Goal: Check status: Check status

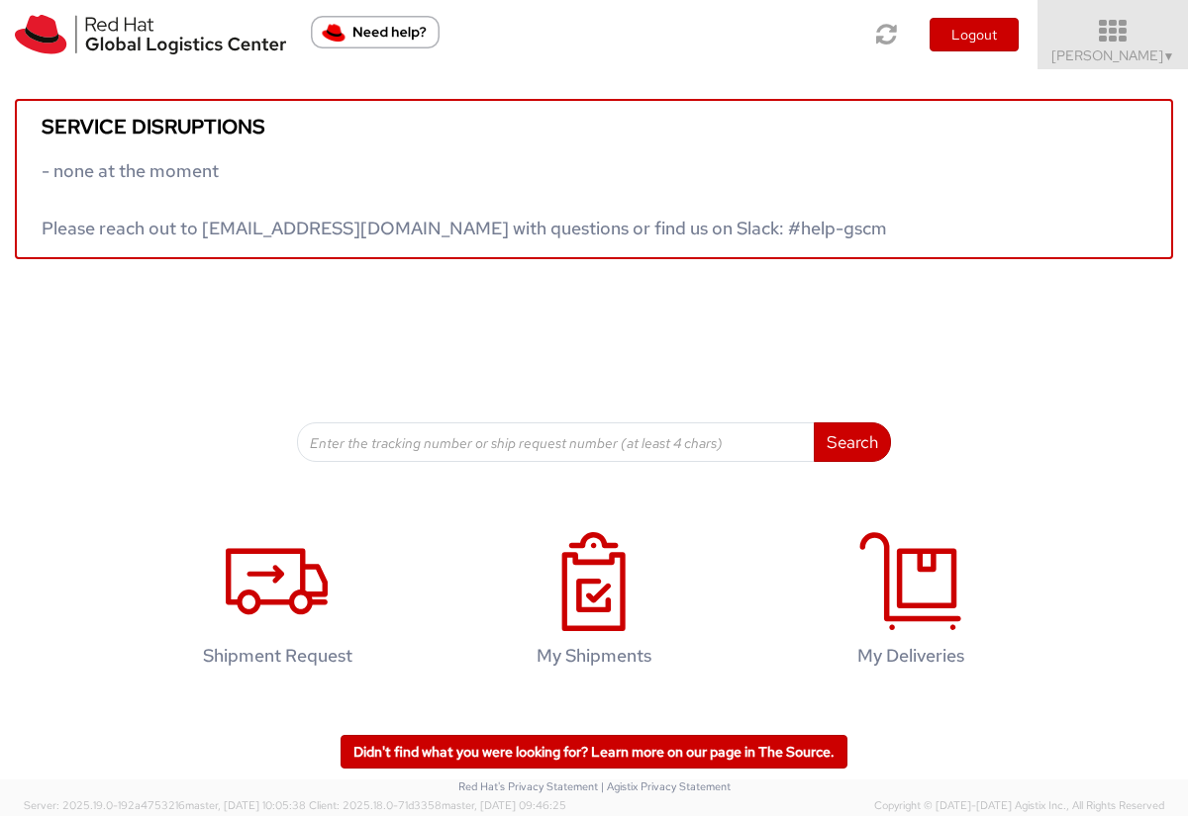
click at [1109, 28] on icon at bounding box center [1112, 32] width 173 height 28
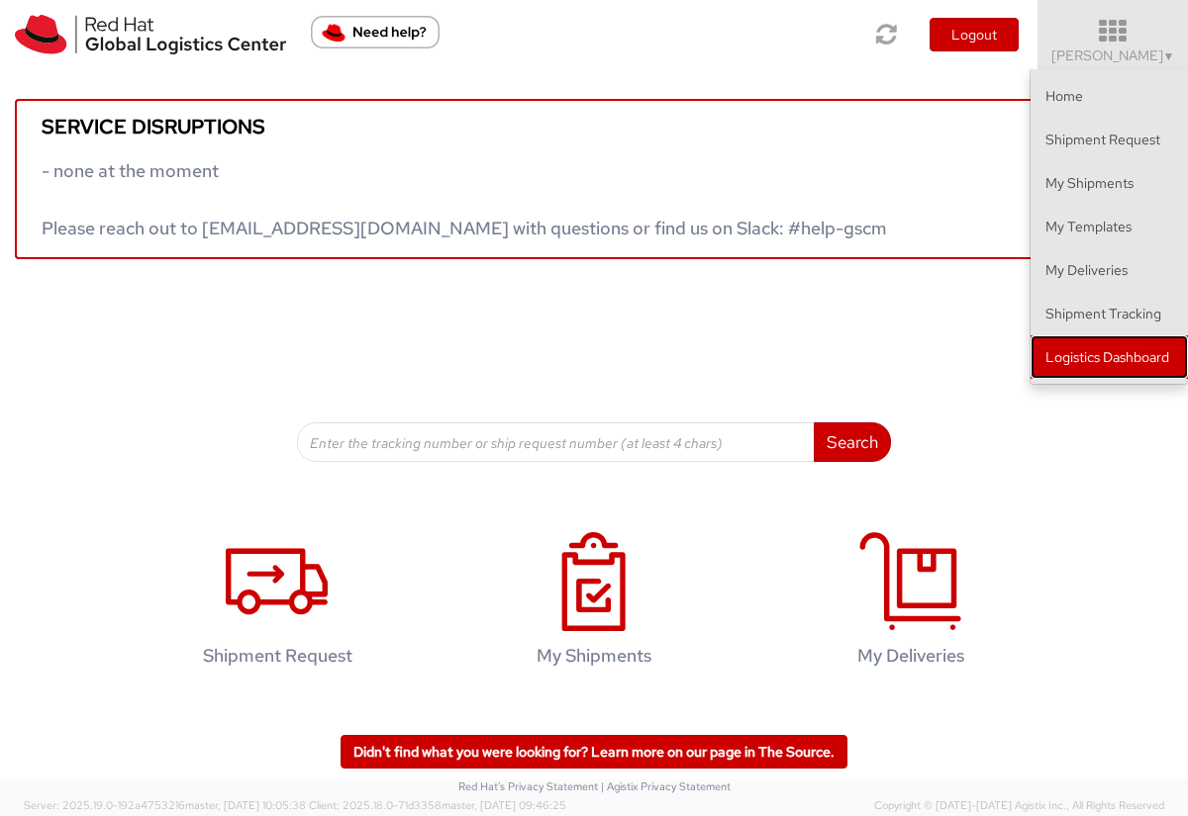
click at [1089, 344] on link "Logistics Dashboard" at bounding box center [1108, 357] width 157 height 44
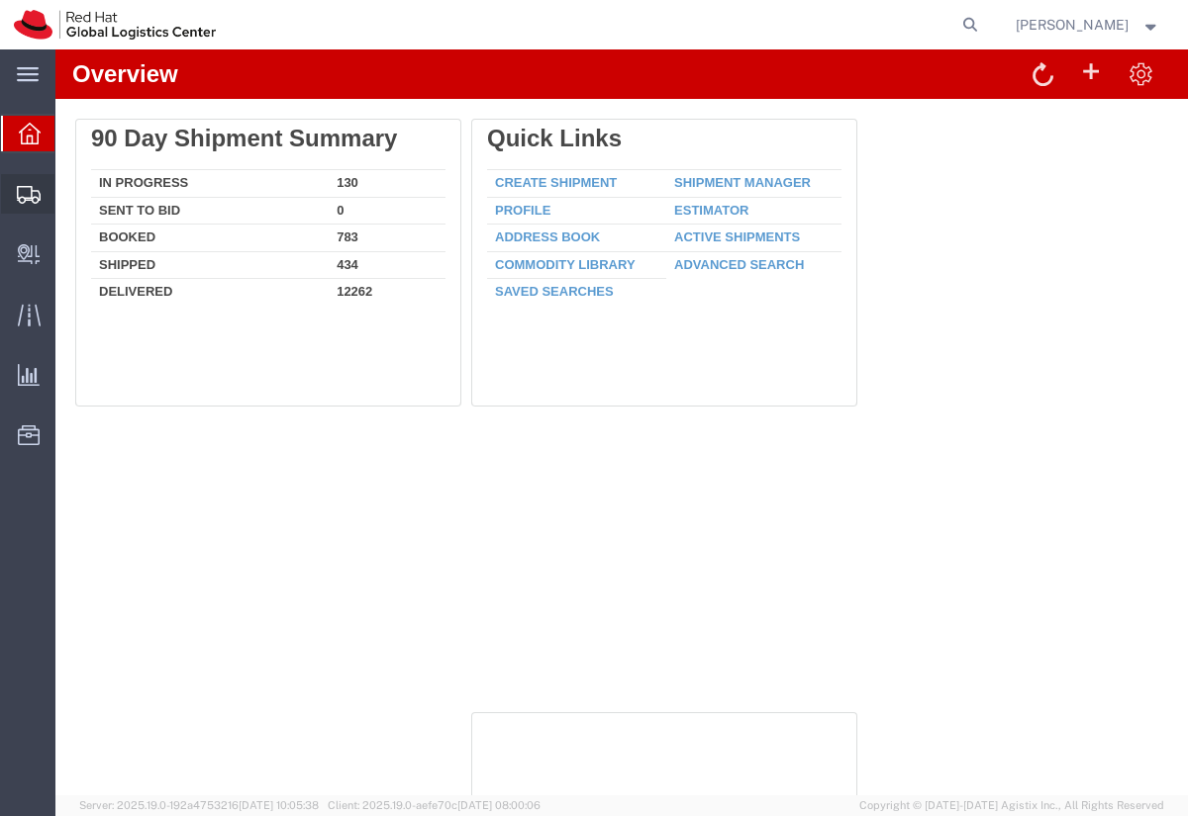
click at [68, 197] on span "Shipments" at bounding box center [61, 194] width 14 height 40
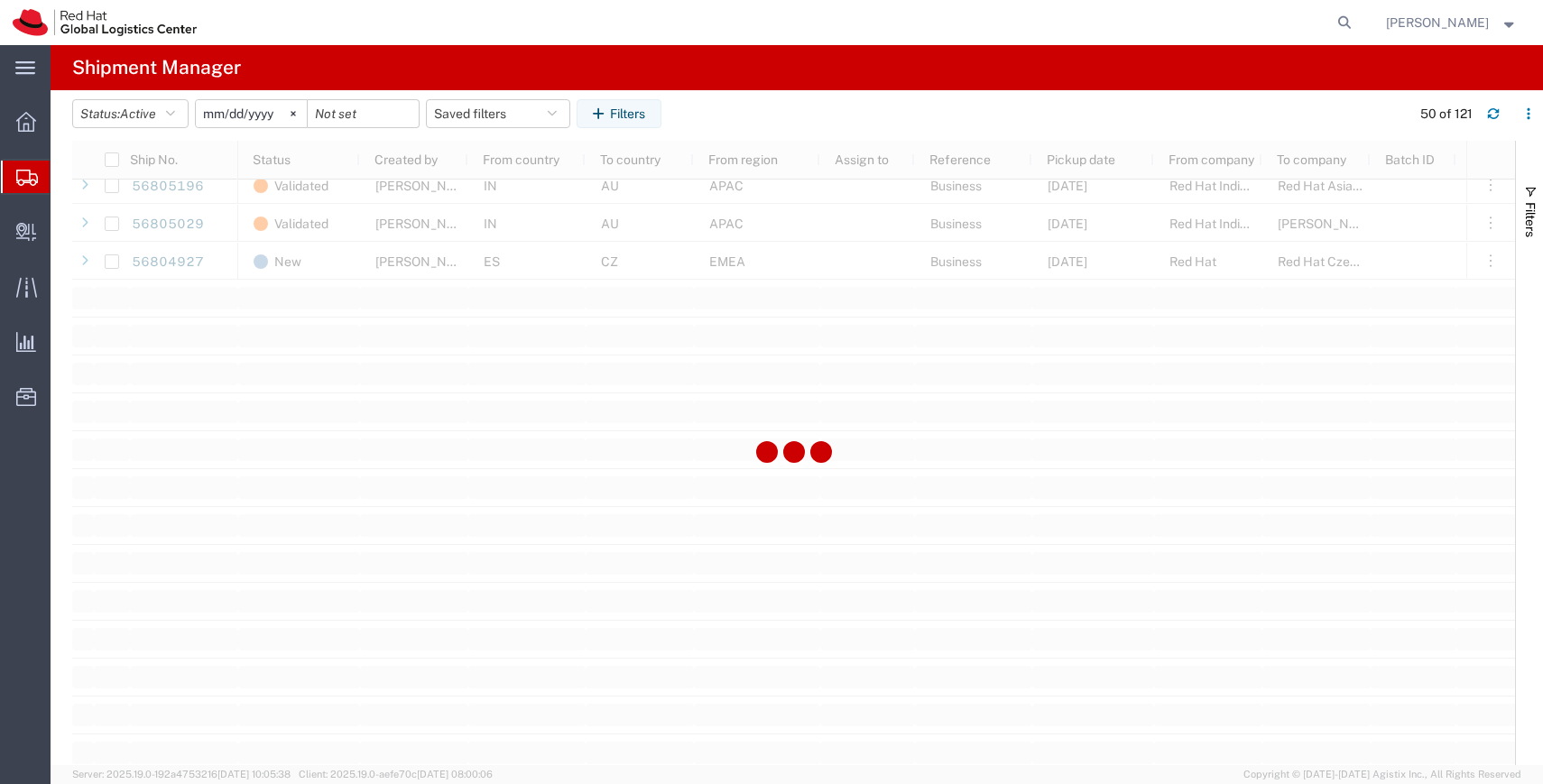
scroll to position [1986, 0]
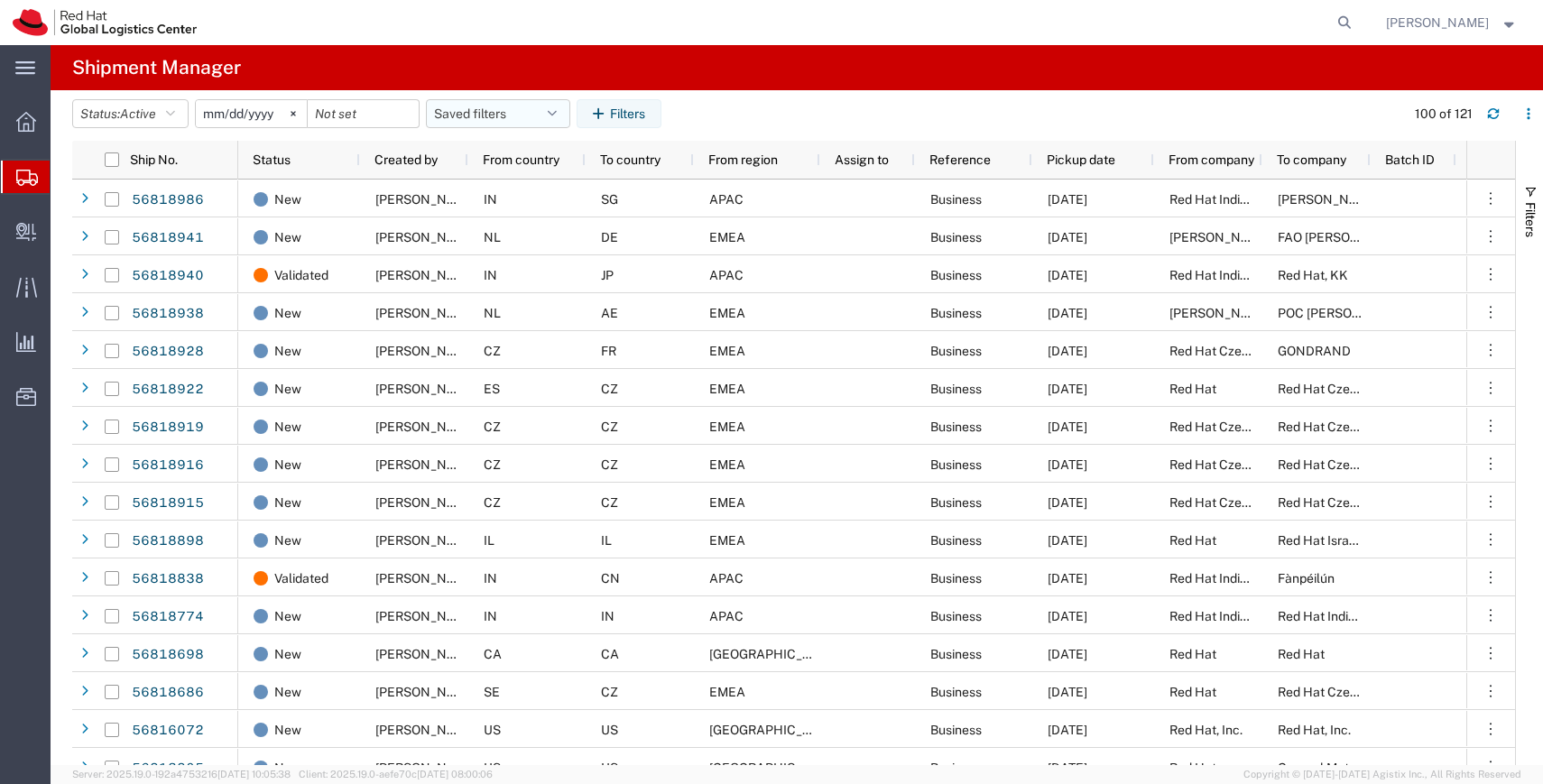
click at [557, 108] on icon "button" at bounding box center [553, 114] width 9 height 13
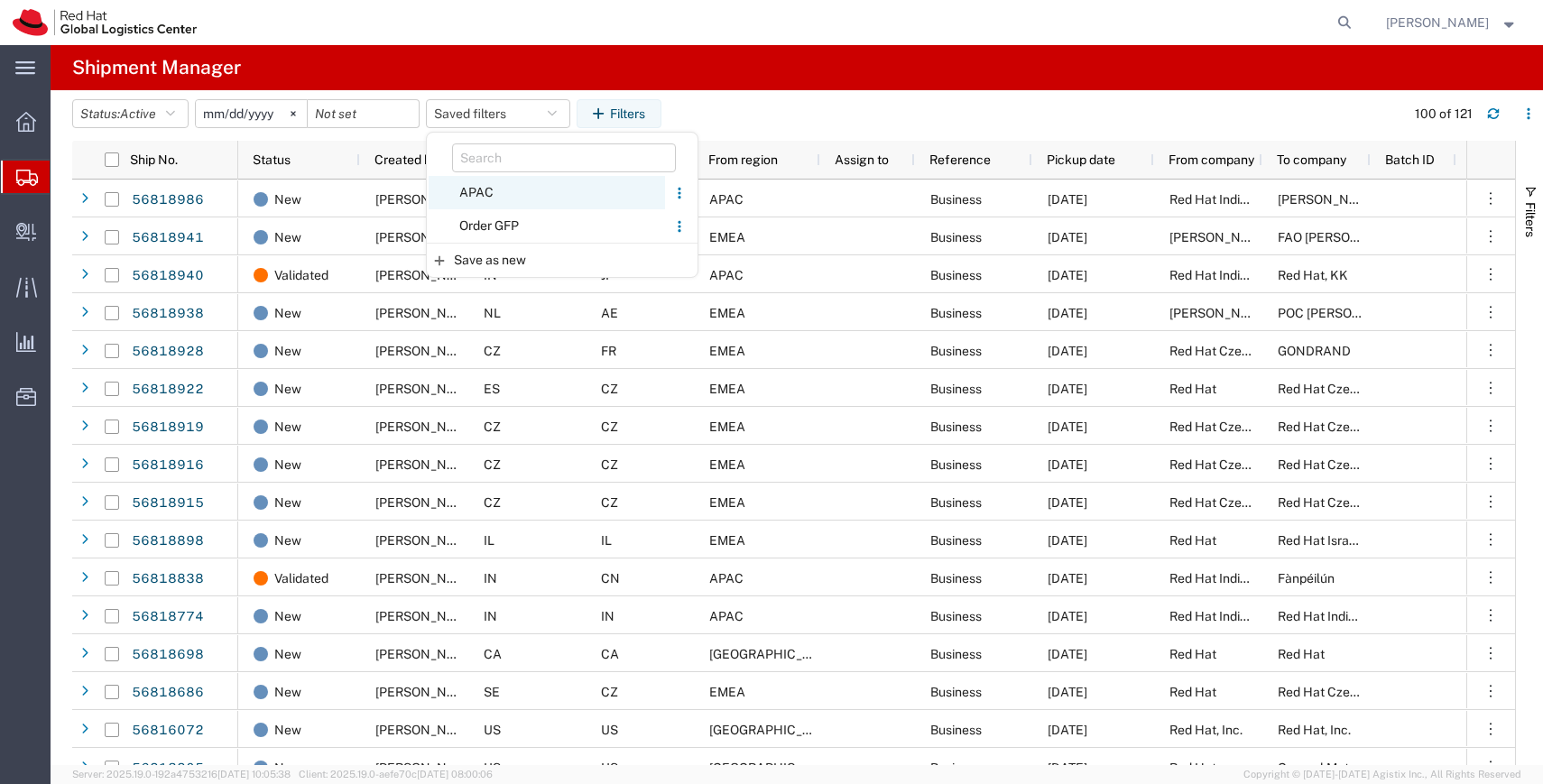
click at [498, 190] on span "APAC" at bounding box center [546, 192] width 236 height 34
type input "2023-12-07"
type input "2030-12-31"
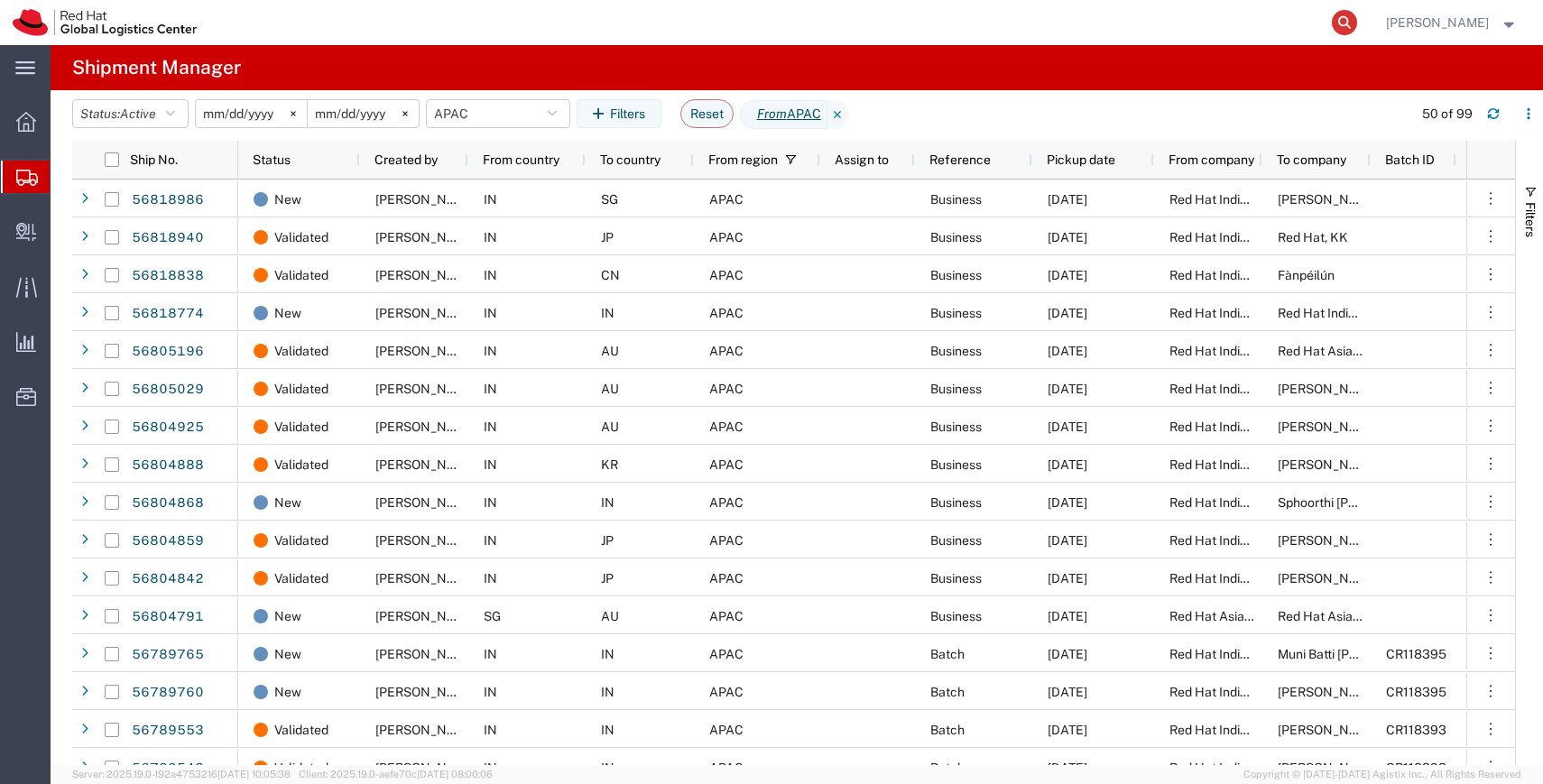
click at [1082, 22] on icon at bounding box center [1345, 23] width 26 height 26
click at [1082, 26] on input "search" at bounding box center [1058, 23] width 549 height 44
type input "ˇ"
click at [1082, 26] on input "search" at bounding box center [1058, 23] width 549 height 44
click at [1082, 18] on input "search" at bounding box center [1058, 23] width 549 height 44
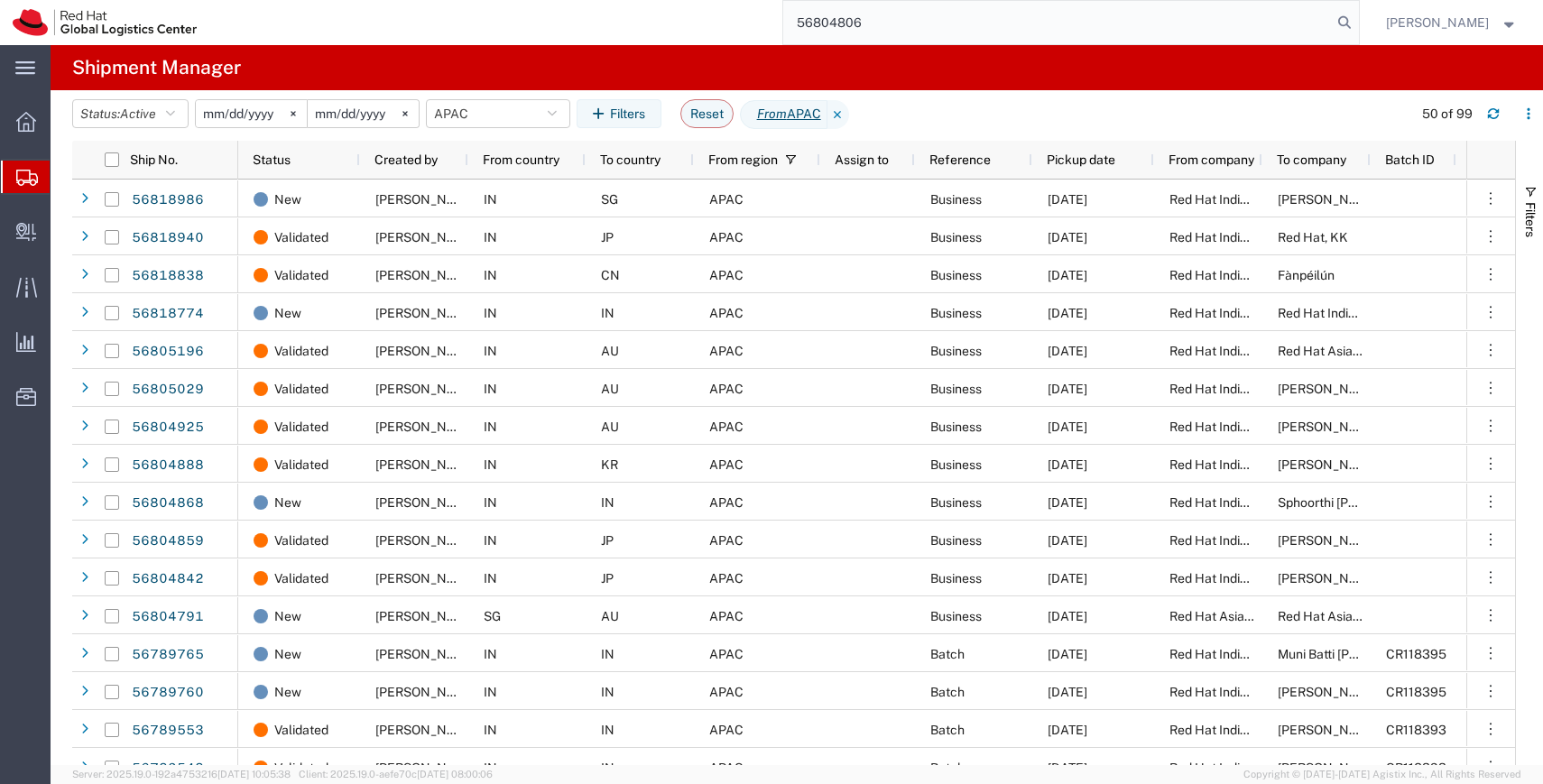
type input "56804806"
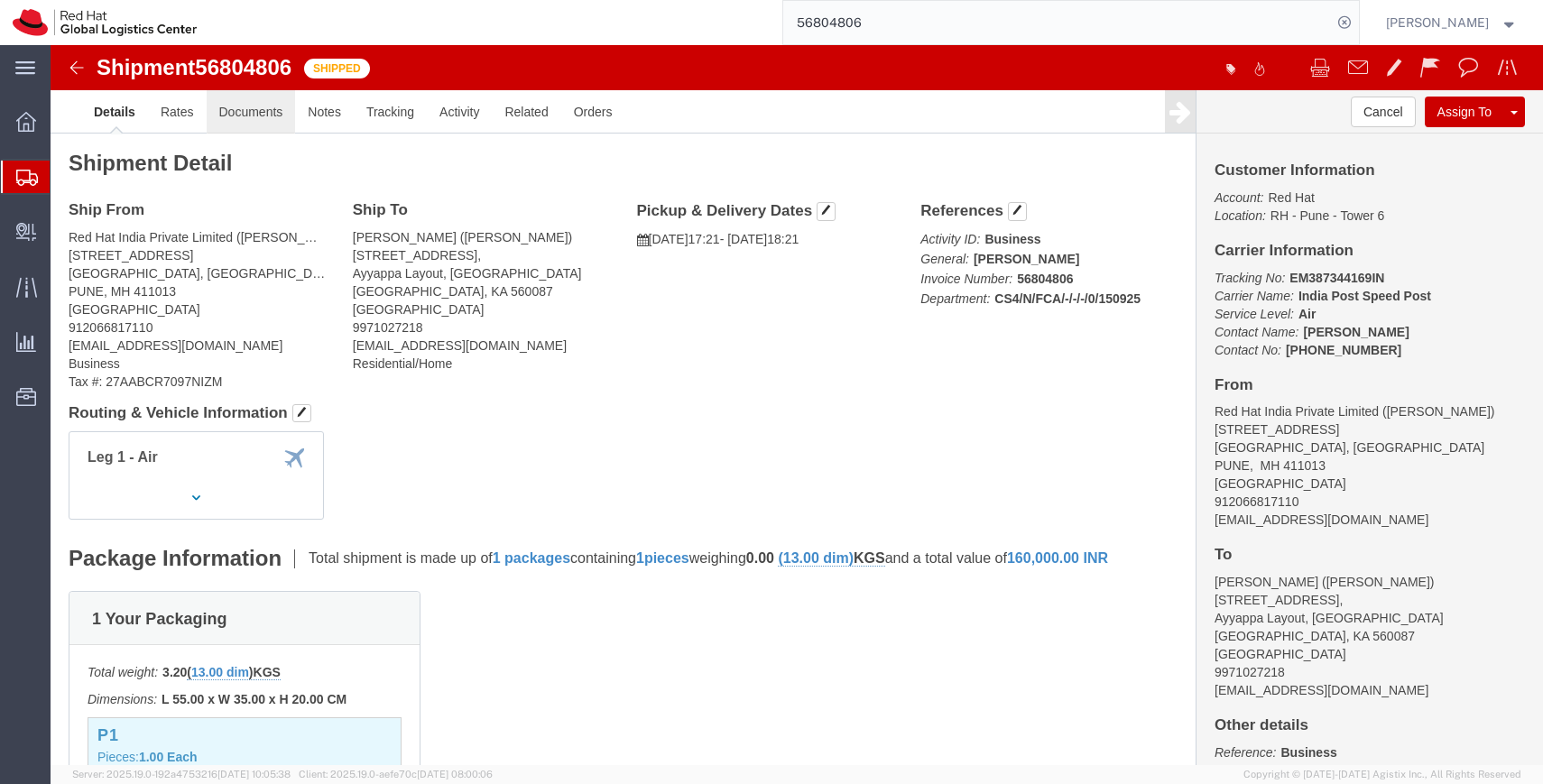
click link "Documents"
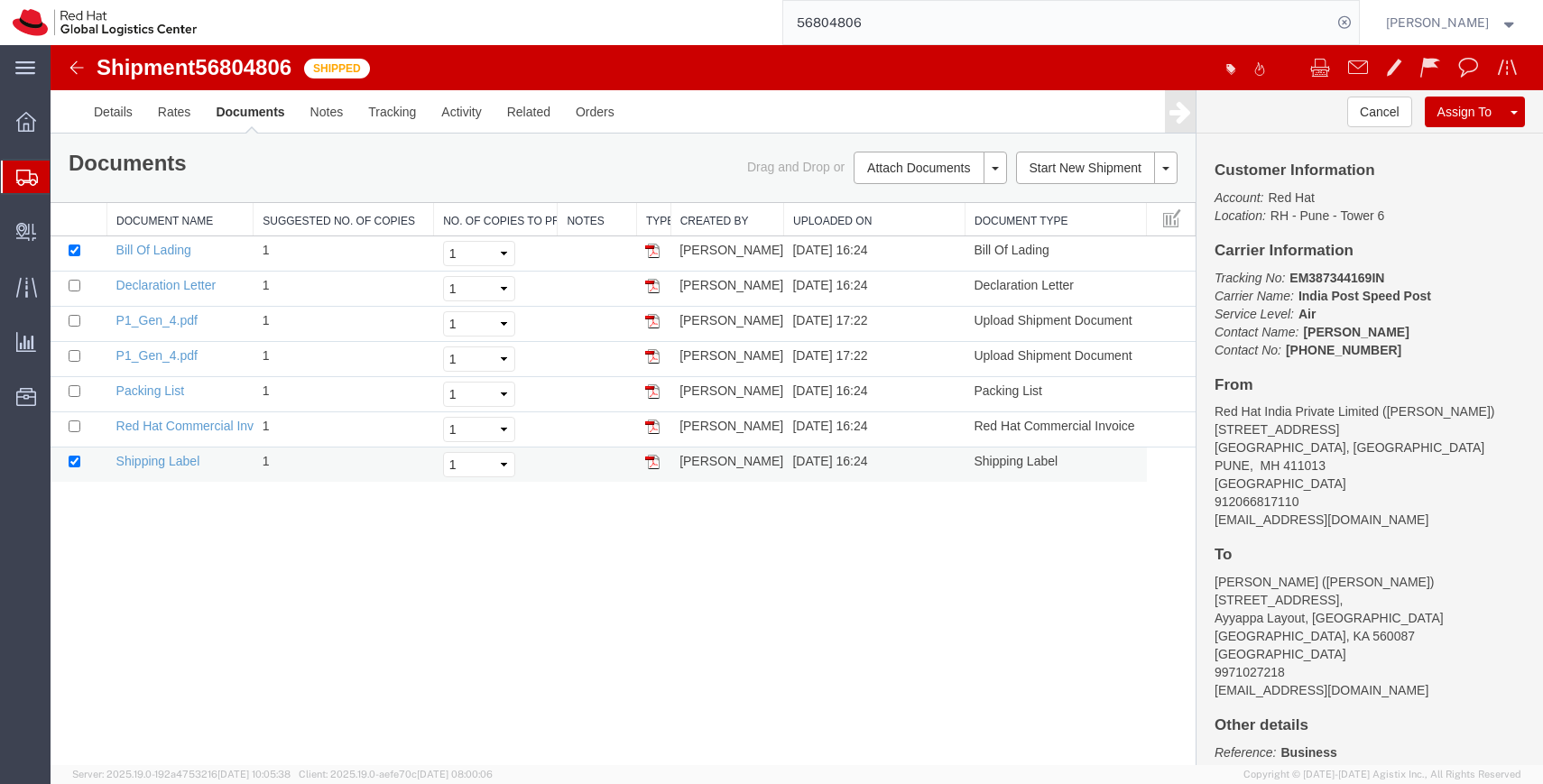
click at [654, 462] on img at bounding box center [653, 462] width 15 height 15
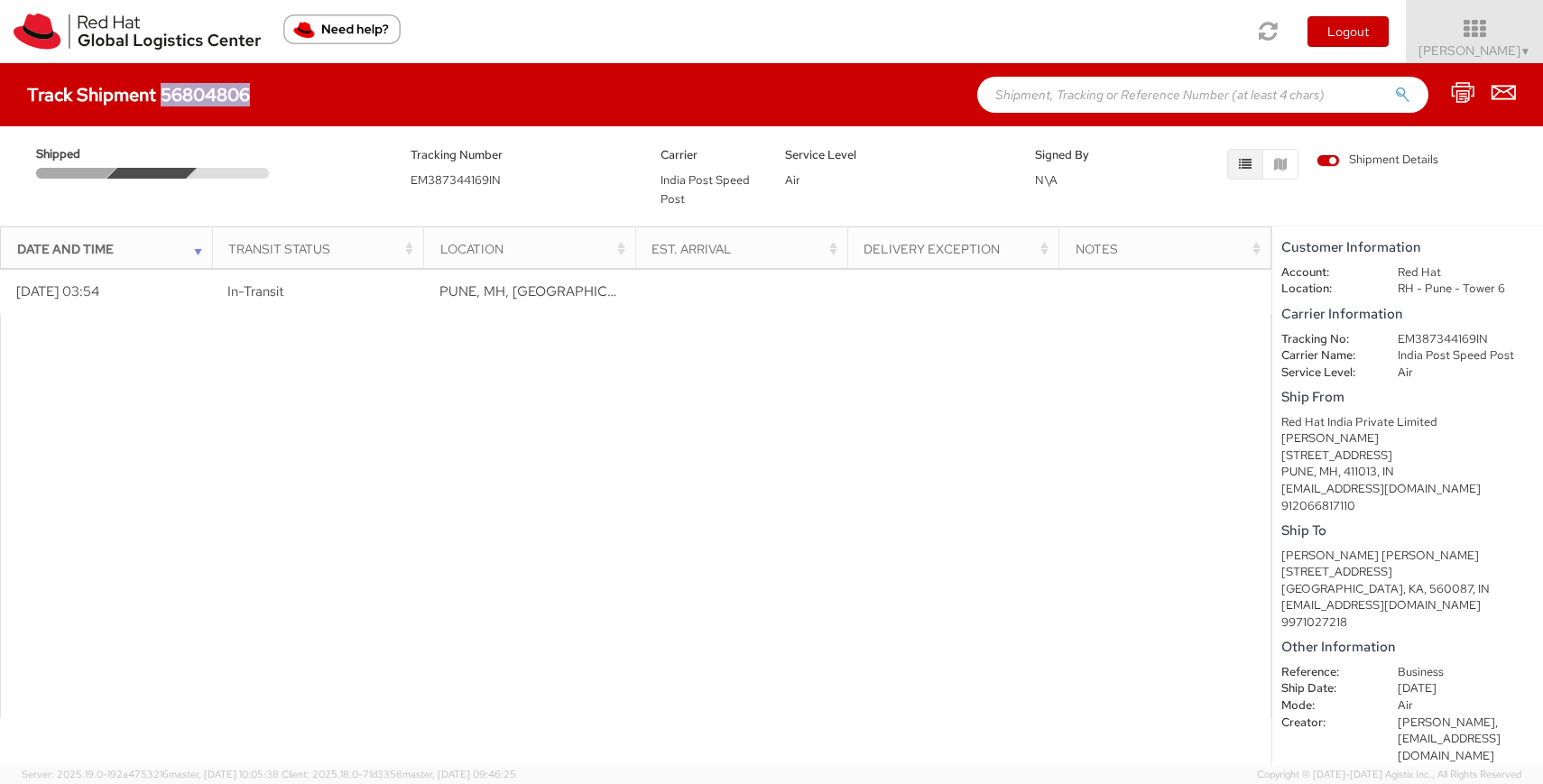
drag, startPoint x: 248, startPoint y: 103, endPoint x: 163, endPoint y: 100, distance: 85.1
click at [163, 100] on h4 "Track Shipment 56804806" at bounding box center [139, 95] width 223 height 20
click at [175, 96] on h4 "Track Shipment 56804806" at bounding box center [139, 95] width 223 height 20
